Goal: Check status: Check status

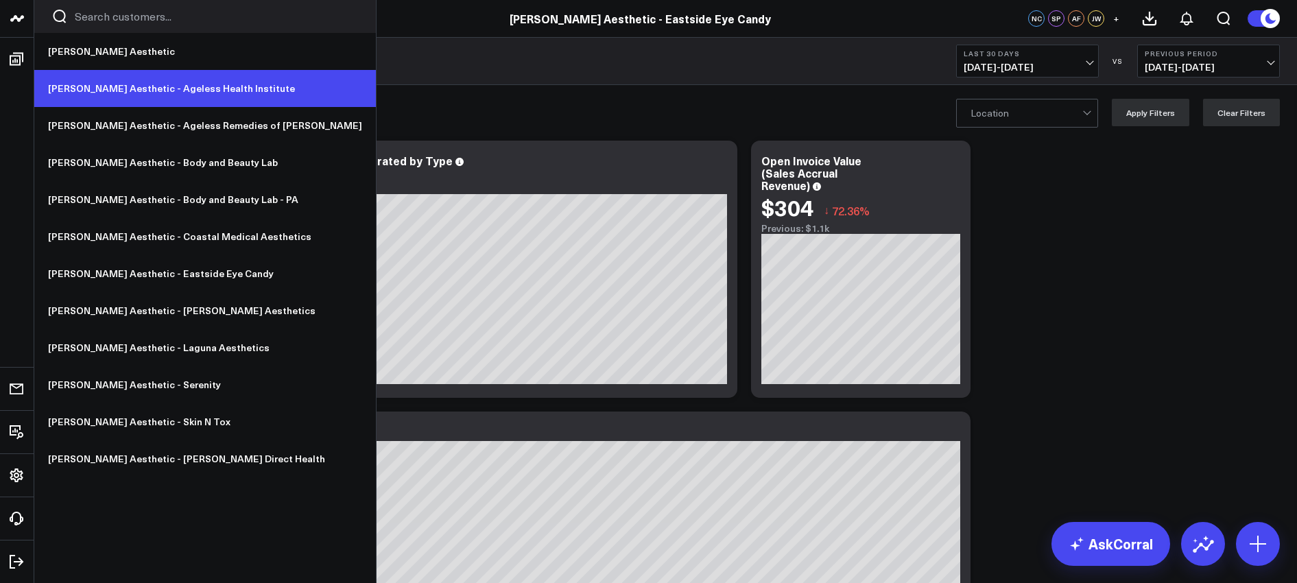
click at [139, 91] on link "[PERSON_NAME] Aesthetic - Ageless Health Institute" at bounding box center [205, 88] width 342 height 37
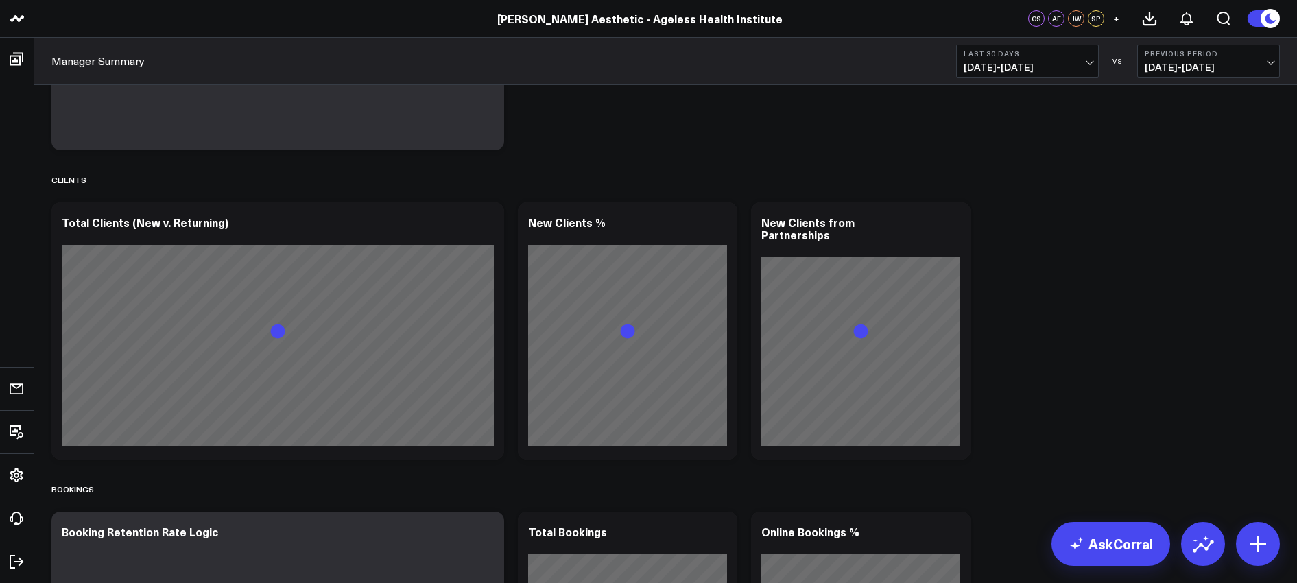
scroll to position [1064, 0]
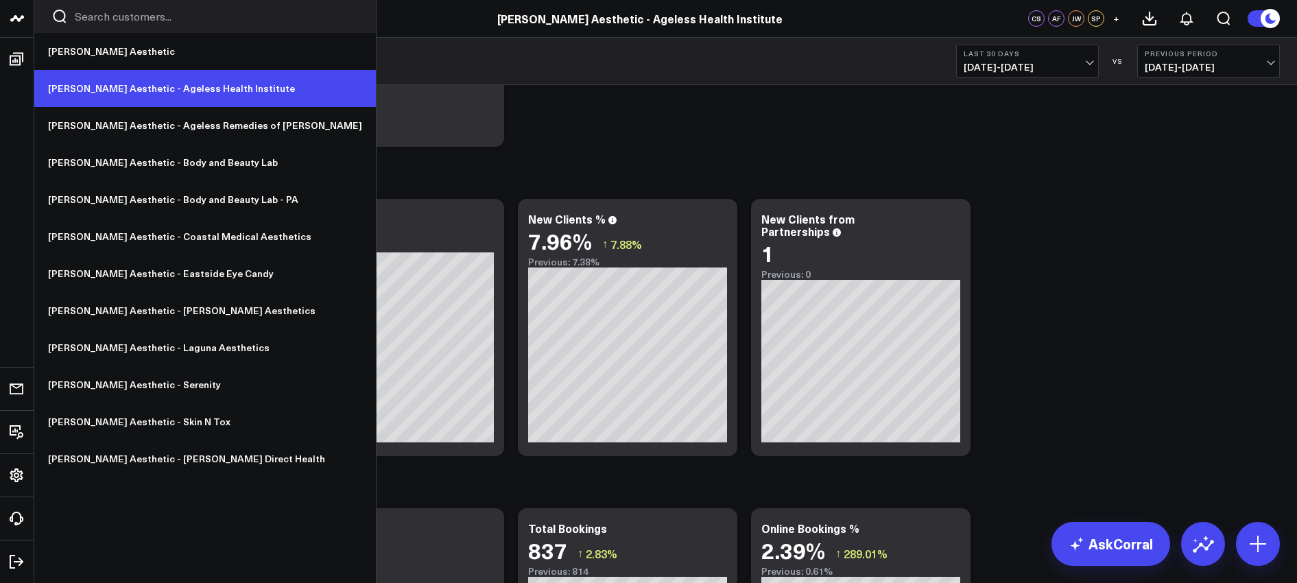
click at [126, 87] on link "[PERSON_NAME] Aesthetic - Ageless Health Institute" at bounding box center [205, 88] width 342 height 37
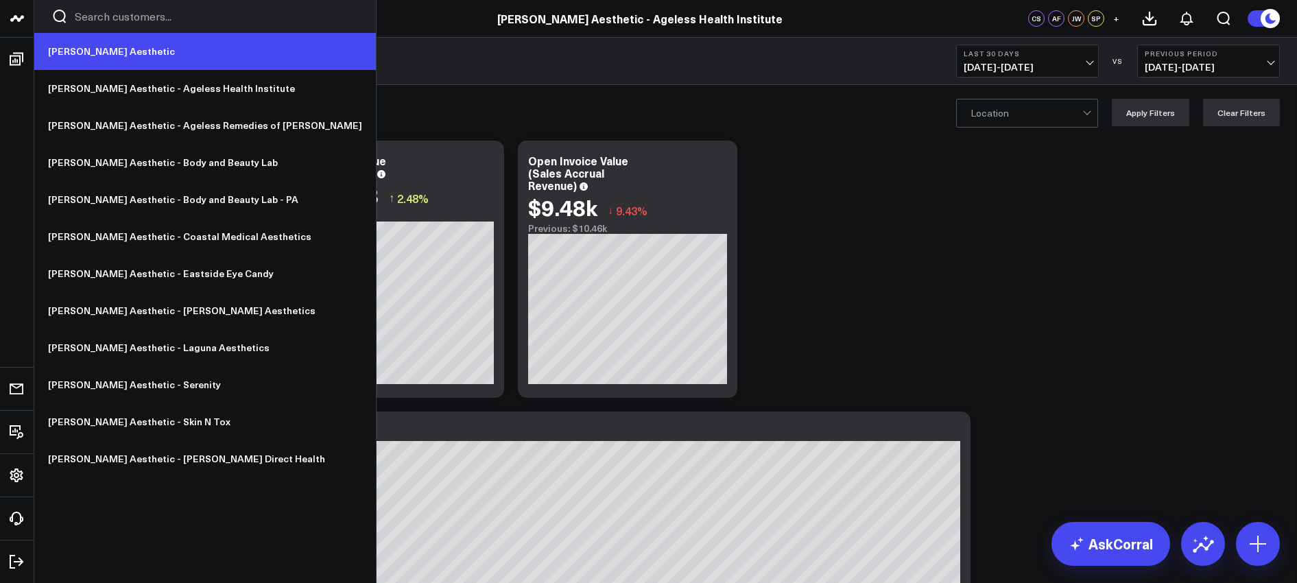
click at [89, 54] on link "[PERSON_NAME] Aesthetic" at bounding box center [205, 51] width 342 height 37
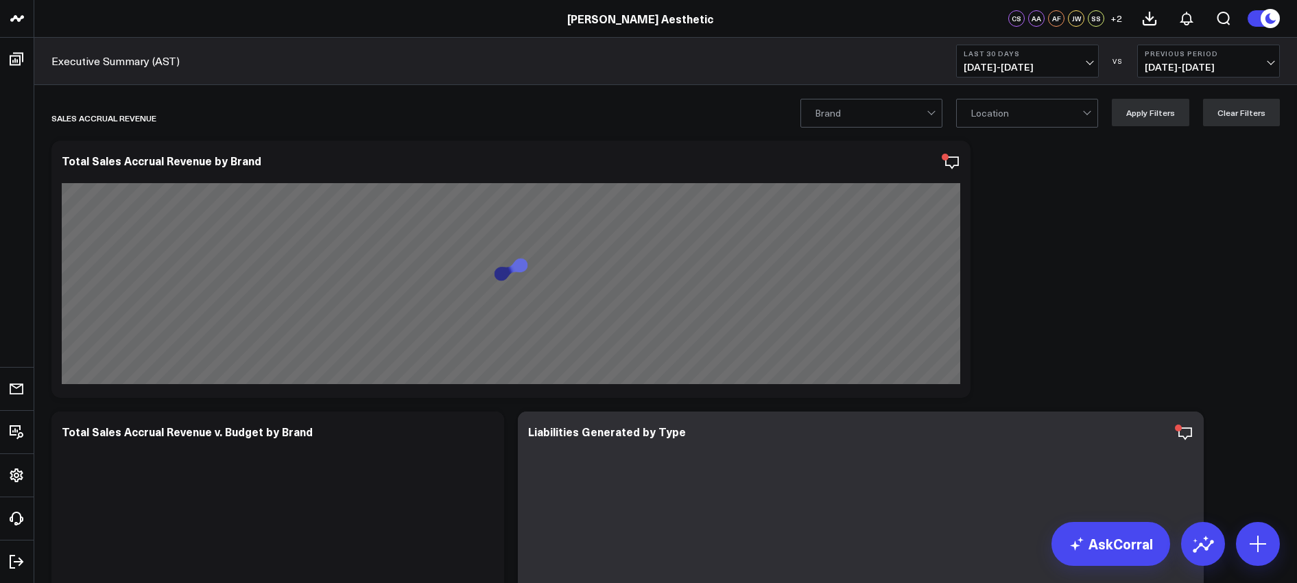
click at [1024, 68] on span "08/09/25 - 09/07/25" at bounding box center [1028, 67] width 128 height 11
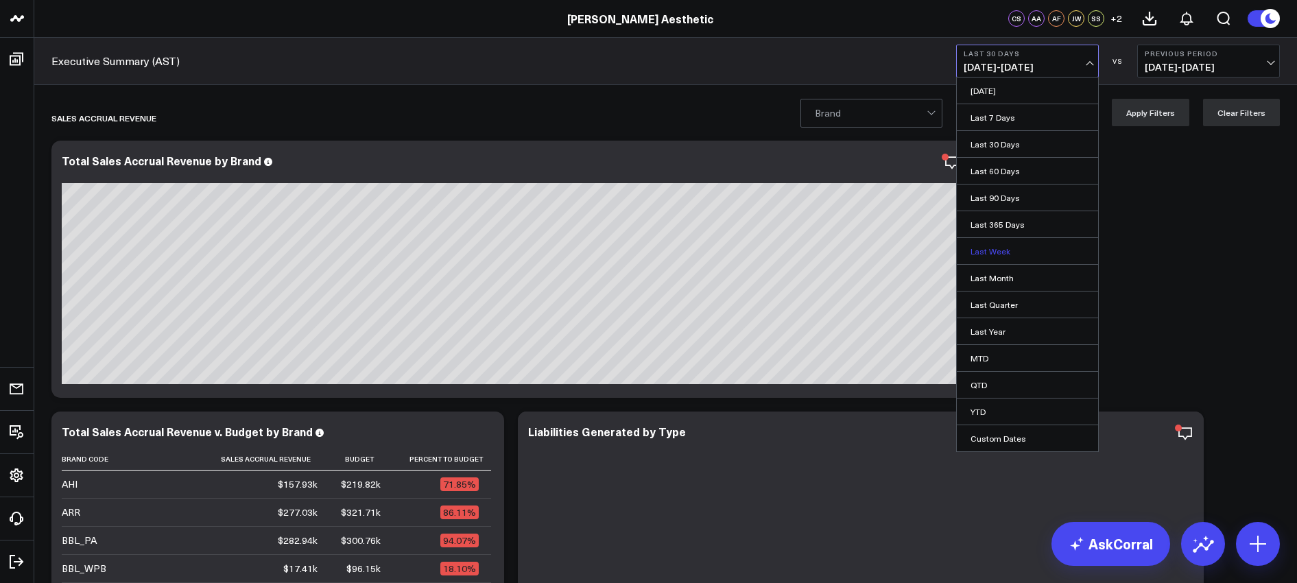
click at [999, 251] on link "Last Week" at bounding box center [1027, 251] width 141 height 26
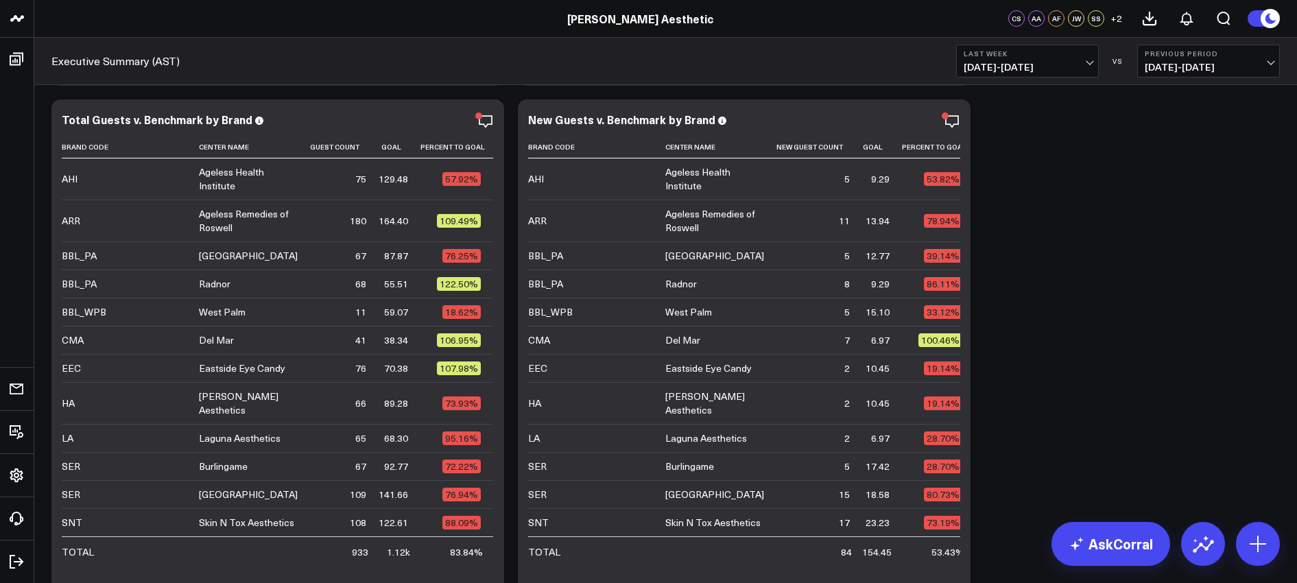
scroll to position [3060, 0]
